Goal: Task Accomplishment & Management: Manage account settings

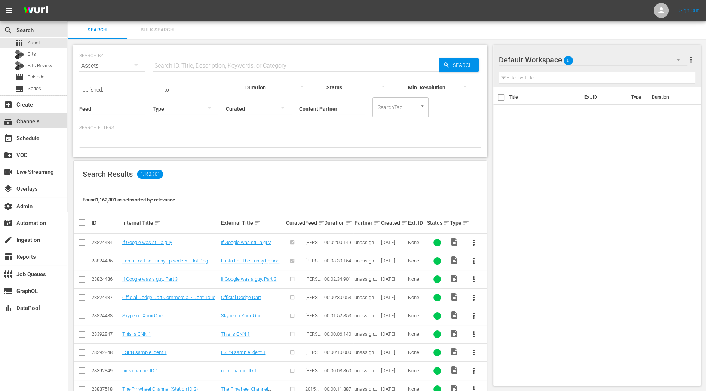
click at [62, 117] on div "subscriptions Channels" at bounding box center [33, 120] width 67 height 15
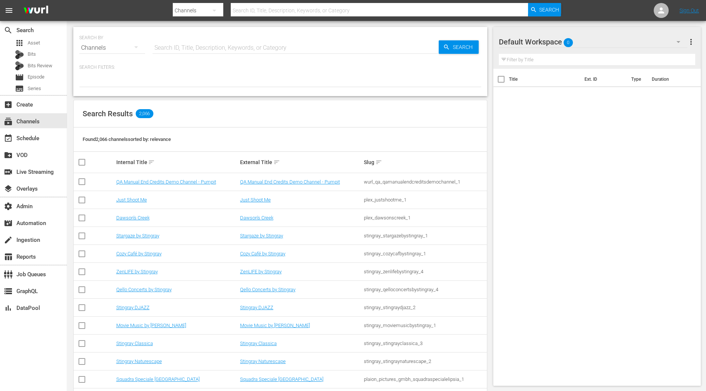
click at [196, 53] on input "text" at bounding box center [296, 48] width 286 height 18
type input "lockup"
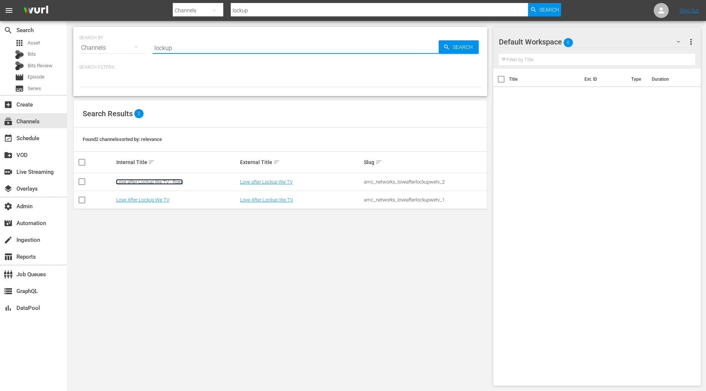
click at [176, 182] on link "Love after Lockup We TV - Roku" at bounding box center [149, 182] width 67 height 6
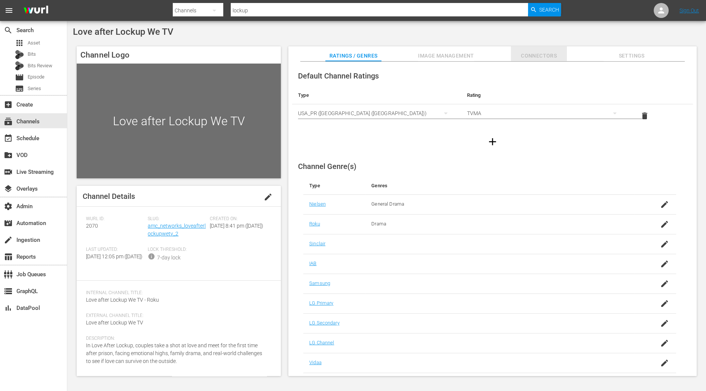
click at [545, 58] on span "Connectors" at bounding box center [539, 55] width 56 height 9
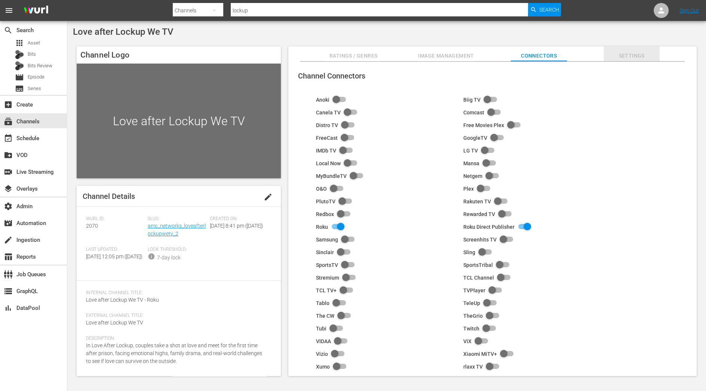
click at [629, 58] on span "Settings" at bounding box center [632, 55] width 56 height 9
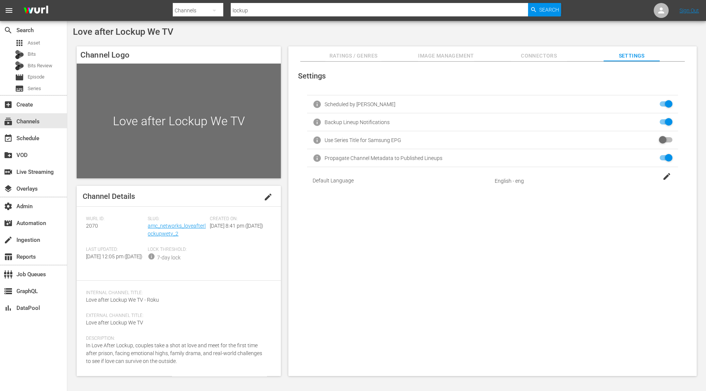
click at [668, 125] on input "checkbox" at bounding box center [664, 122] width 16 height 9
checkbox input "true"
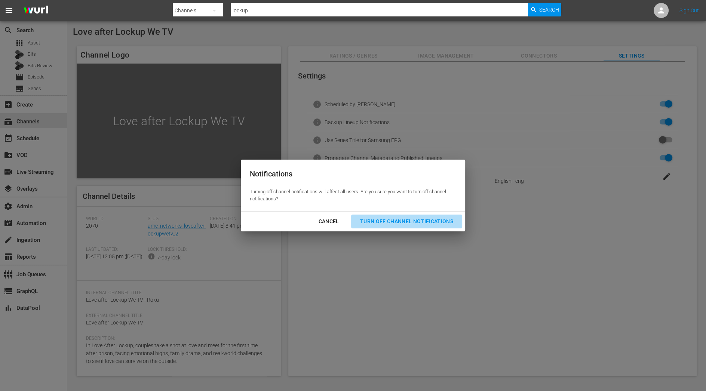
click at [442, 219] on div "Turn Off Channel Notifications" at bounding box center [406, 221] width 105 height 9
